Goal: Information Seeking & Learning: Learn about a topic

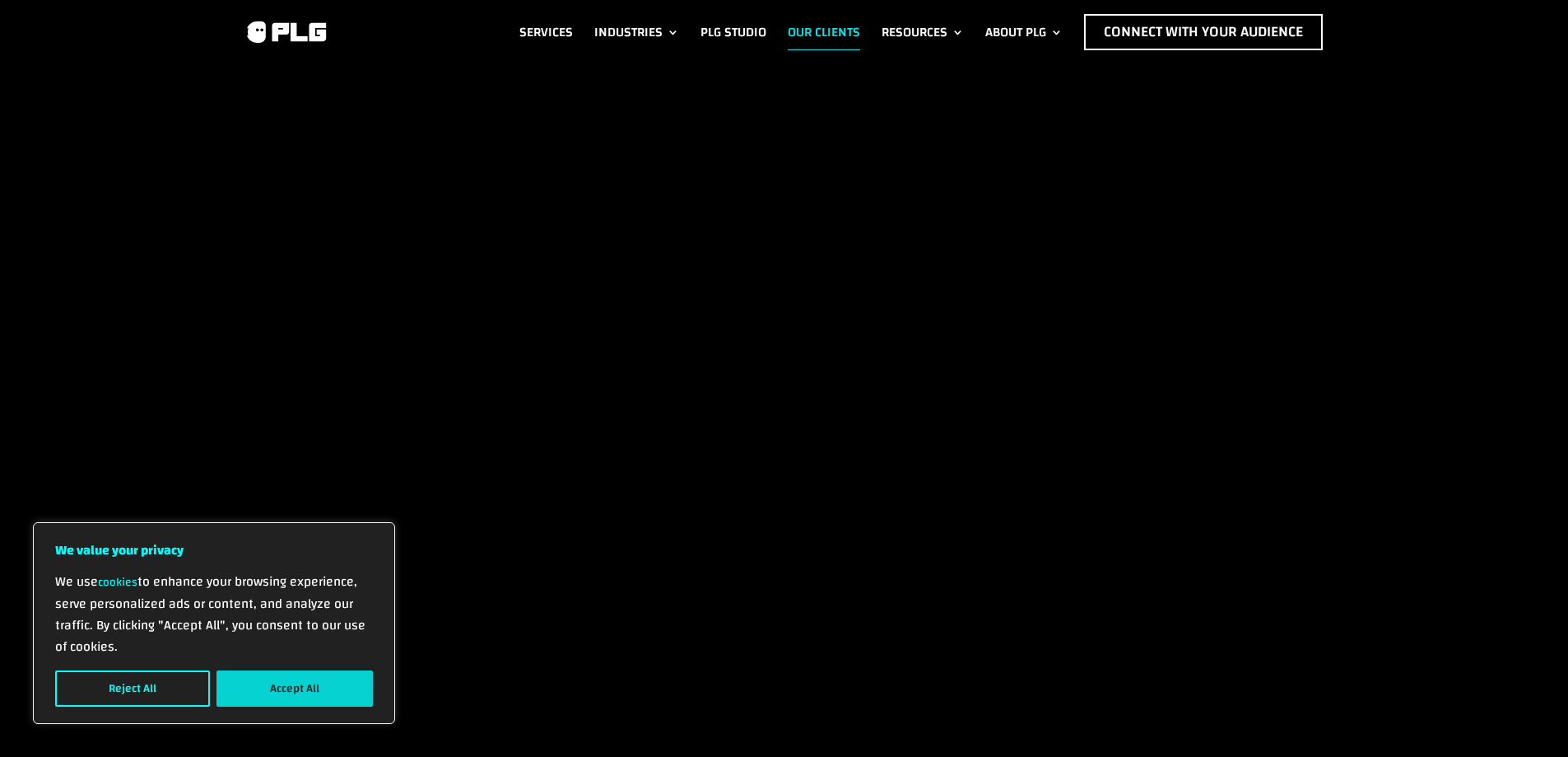
click at [303, 684] on button "Accept All" at bounding box center [295, 688] width 157 height 36
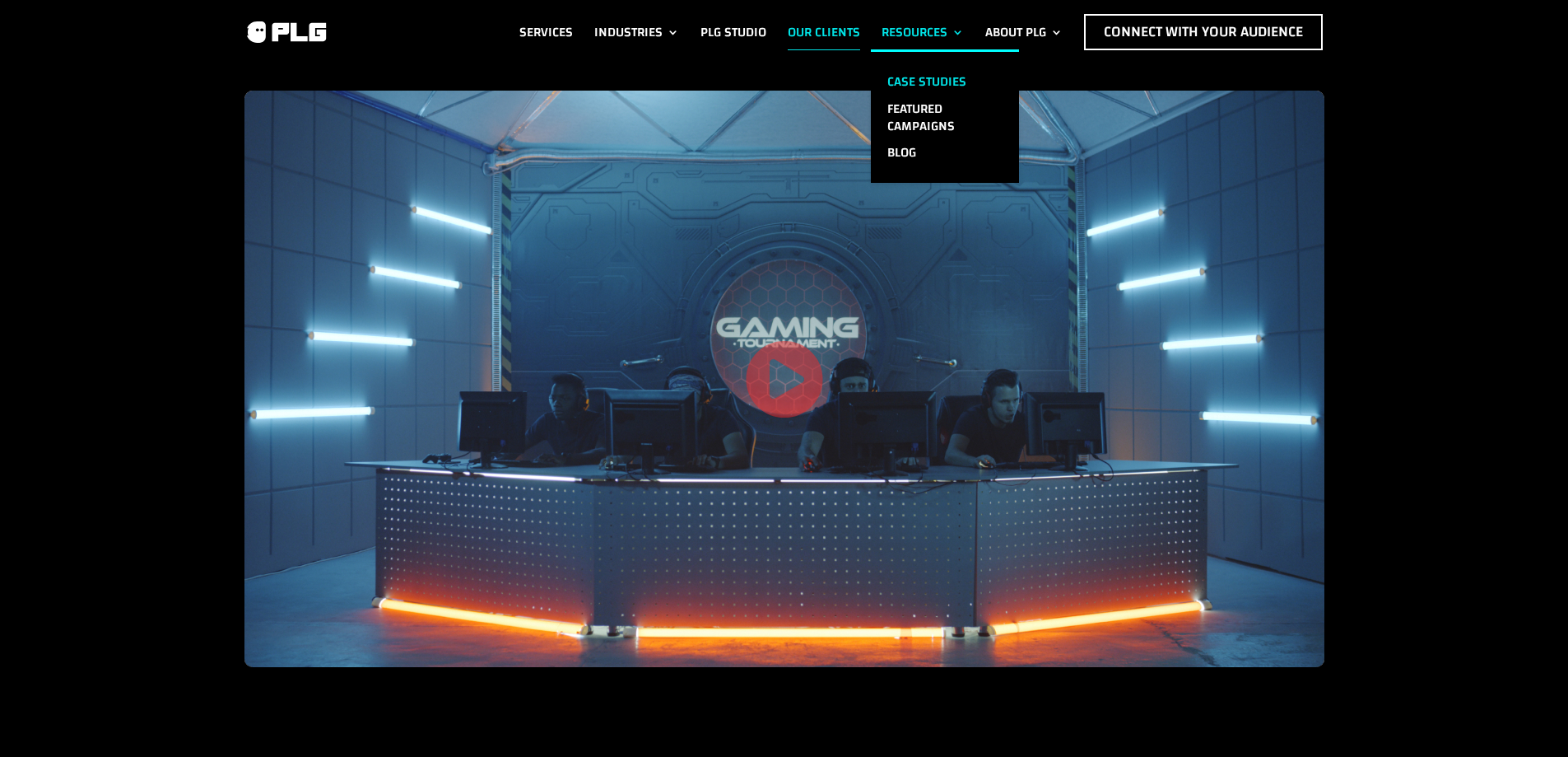
click at [926, 72] on link "Case Studies" at bounding box center [945, 81] width 148 height 27
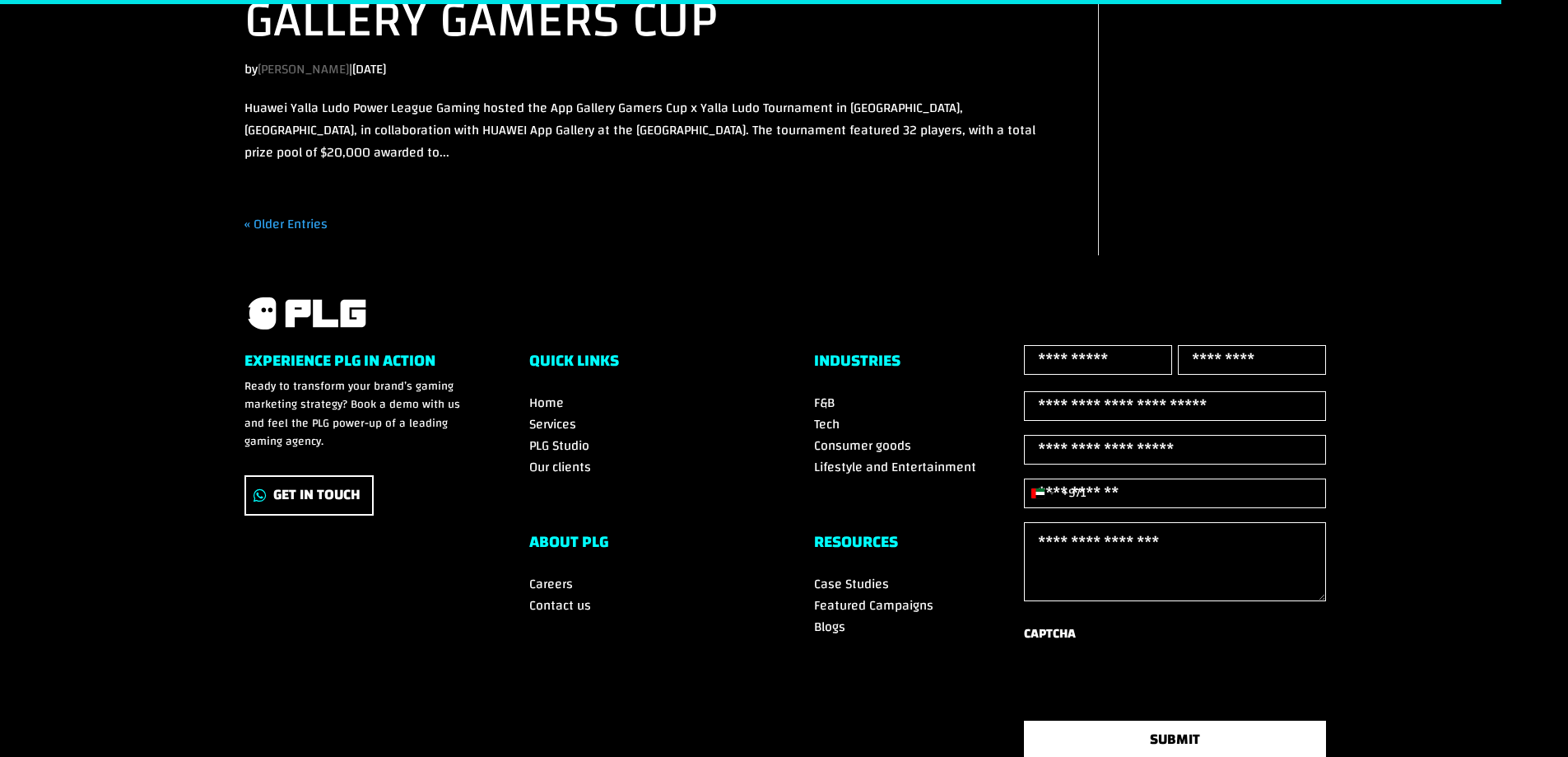
scroll to position [3953, 0]
